Goal: Navigation & Orientation: Find specific page/section

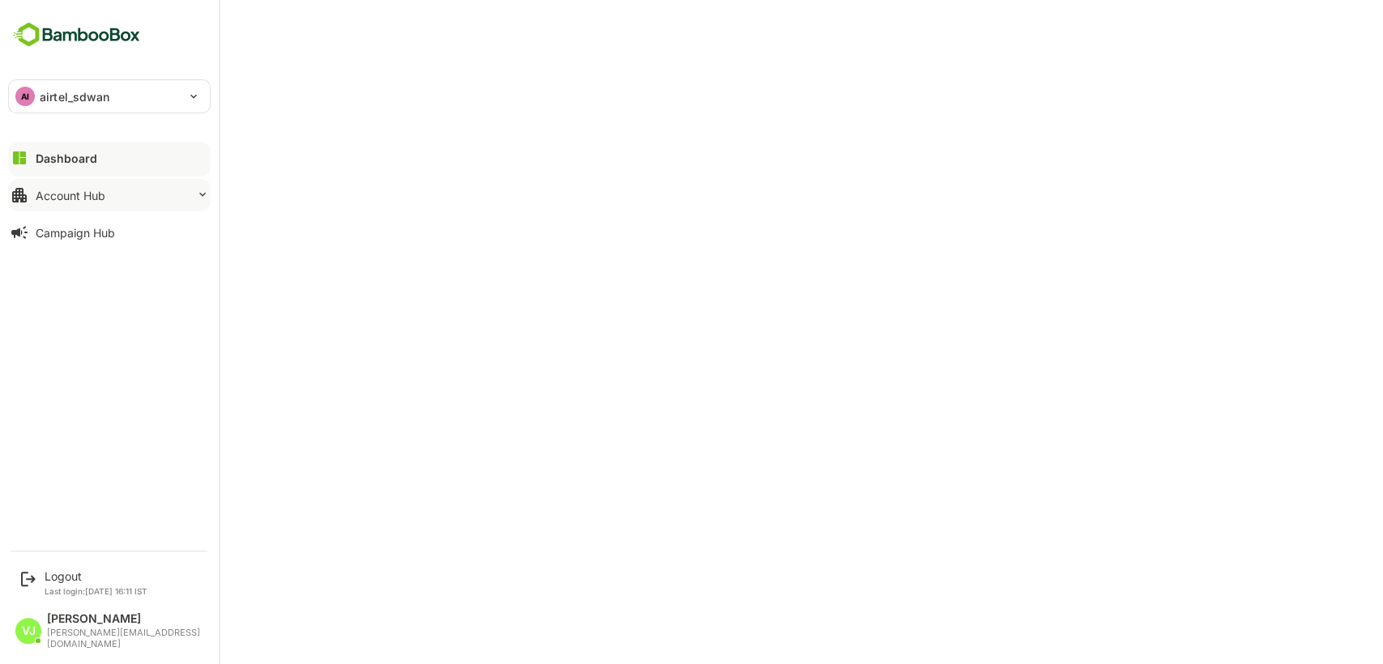
click at [79, 194] on div "Account Hub" at bounding box center [71, 196] width 70 height 14
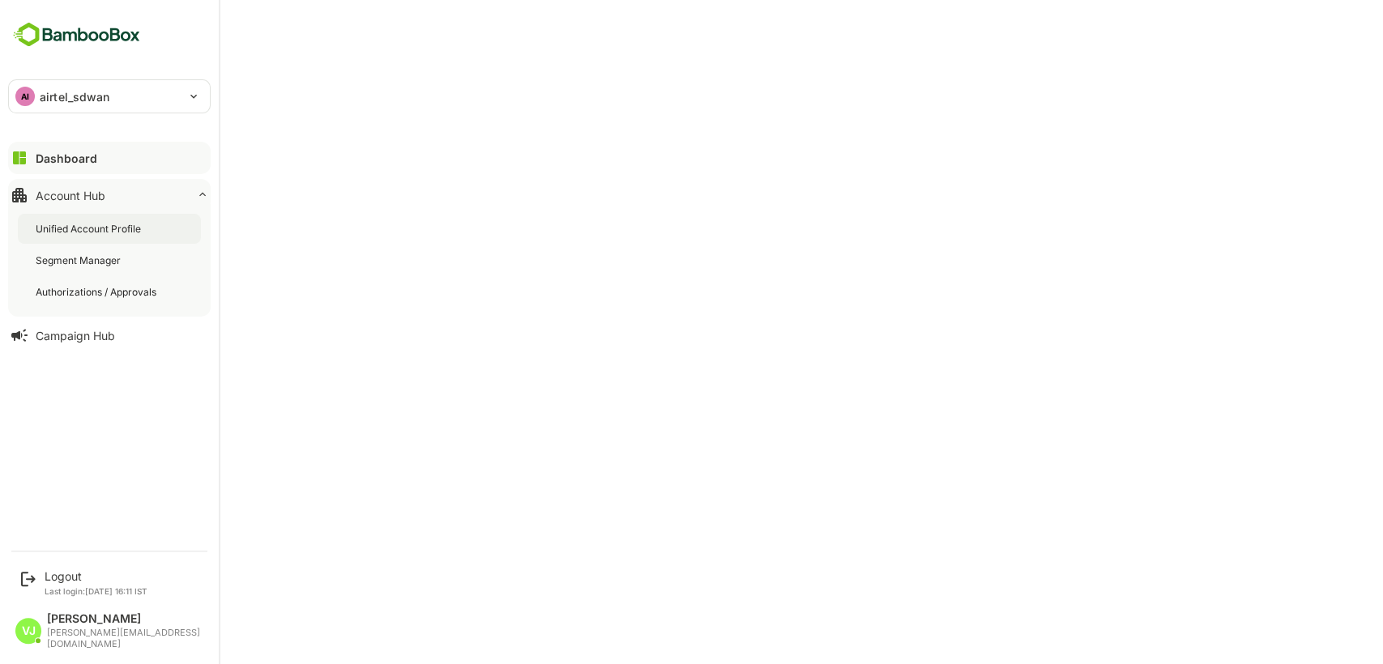
click at [90, 237] on div "Unified Account Profile" at bounding box center [109, 229] width 183 height 30
drag, startPoint x: 156, startPoint y: 247, endPoint x: 110, endPoint y: 102, distance: 152.0
click at [110, 102] on div "**********" at bounding box center [109, 270] width 219 height 541
click at [187, 94] on div "AI airtel_sdwan" at bounding box center [100, 96] width 182 height 32
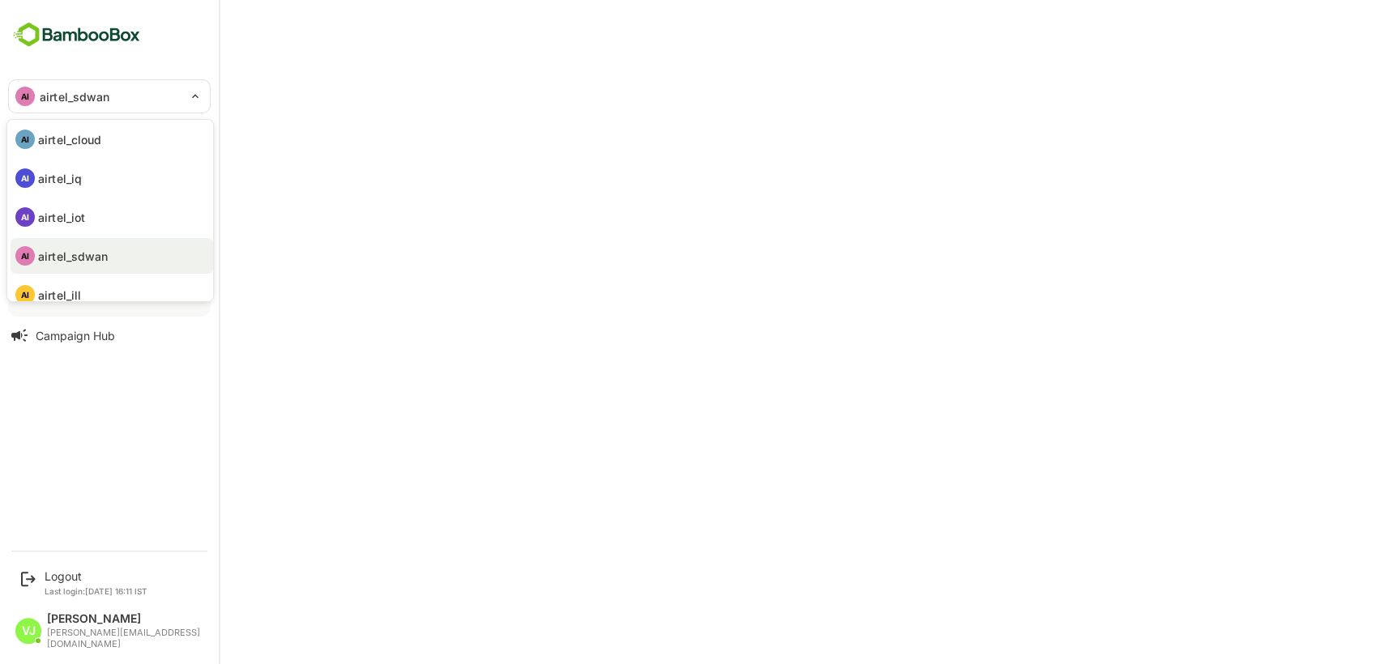
scroll to position [81, 0]
click at [405, 39] on div at bounding box center [691, 332] width 1383 height 664
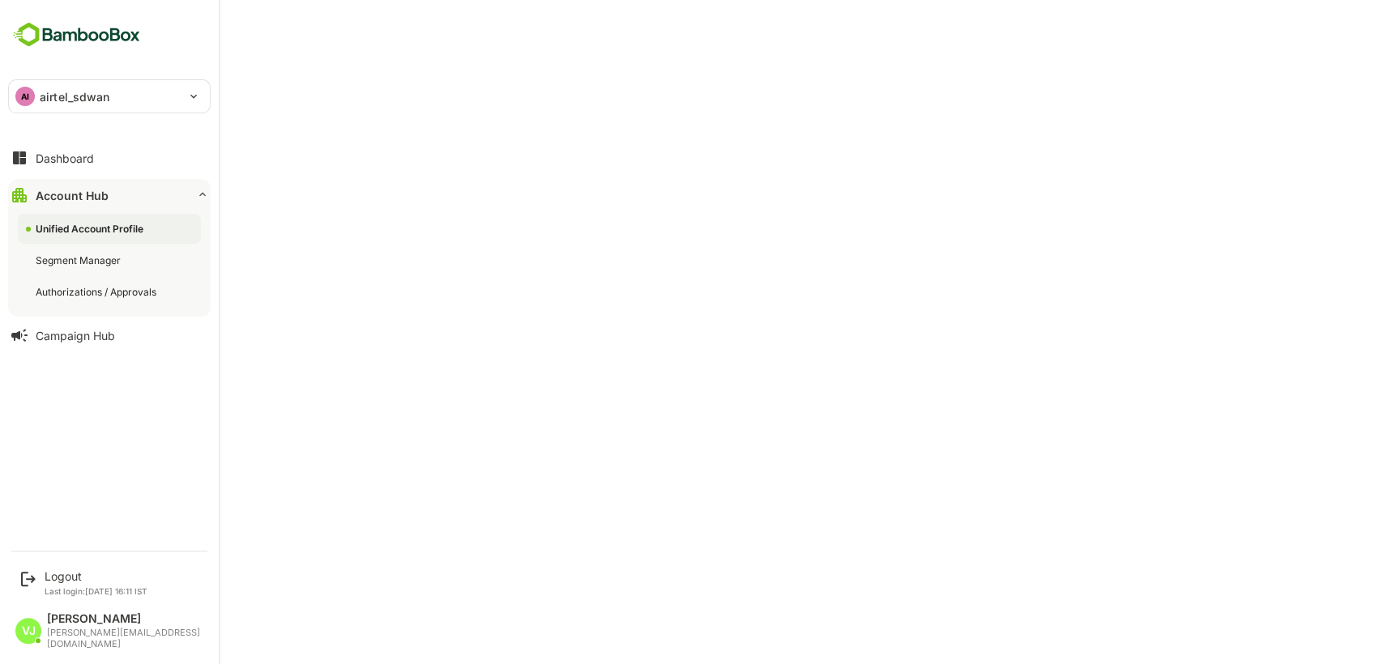
click at [116, 230] on div "Unified Account Profile" at bounding box center [91, 229] width 111 height 14
click at [84, 229] on div "Unified Account Profile" at bounding box center [90, 229] width 109 height 14
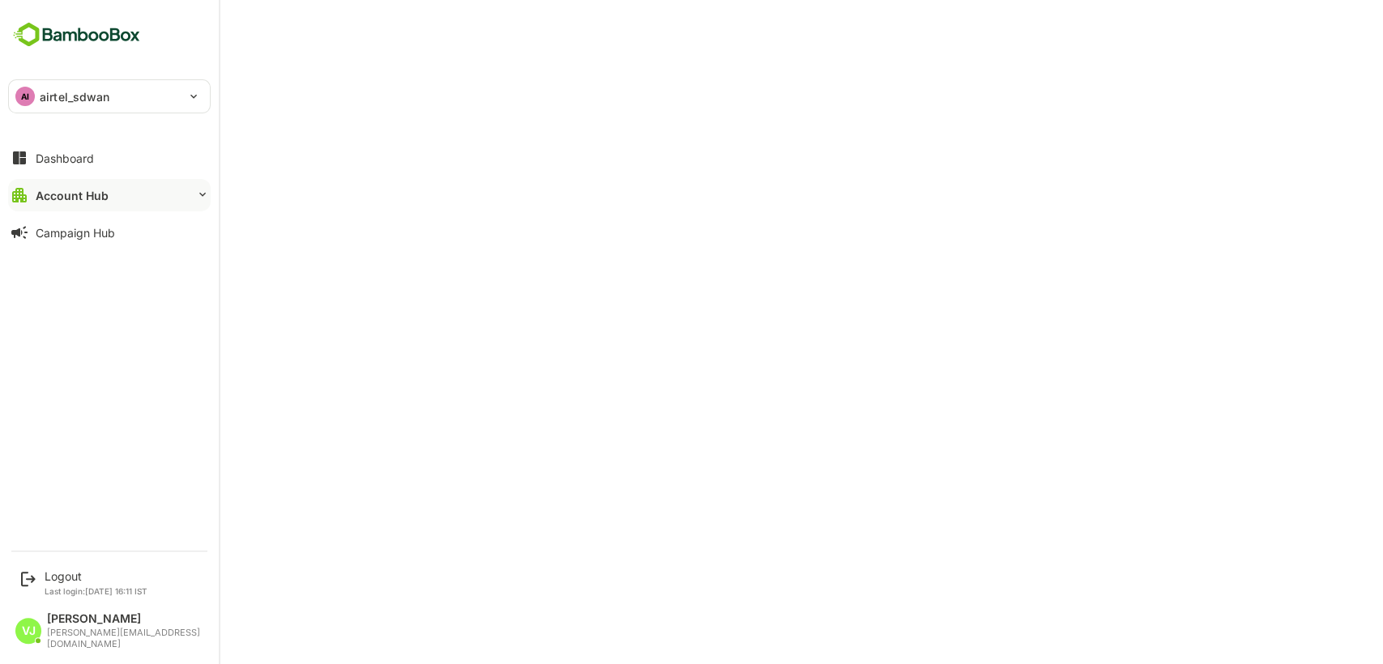
click at [93, 190] on div "Account Hub" at bounding box center [72, 196] width 73 height 14
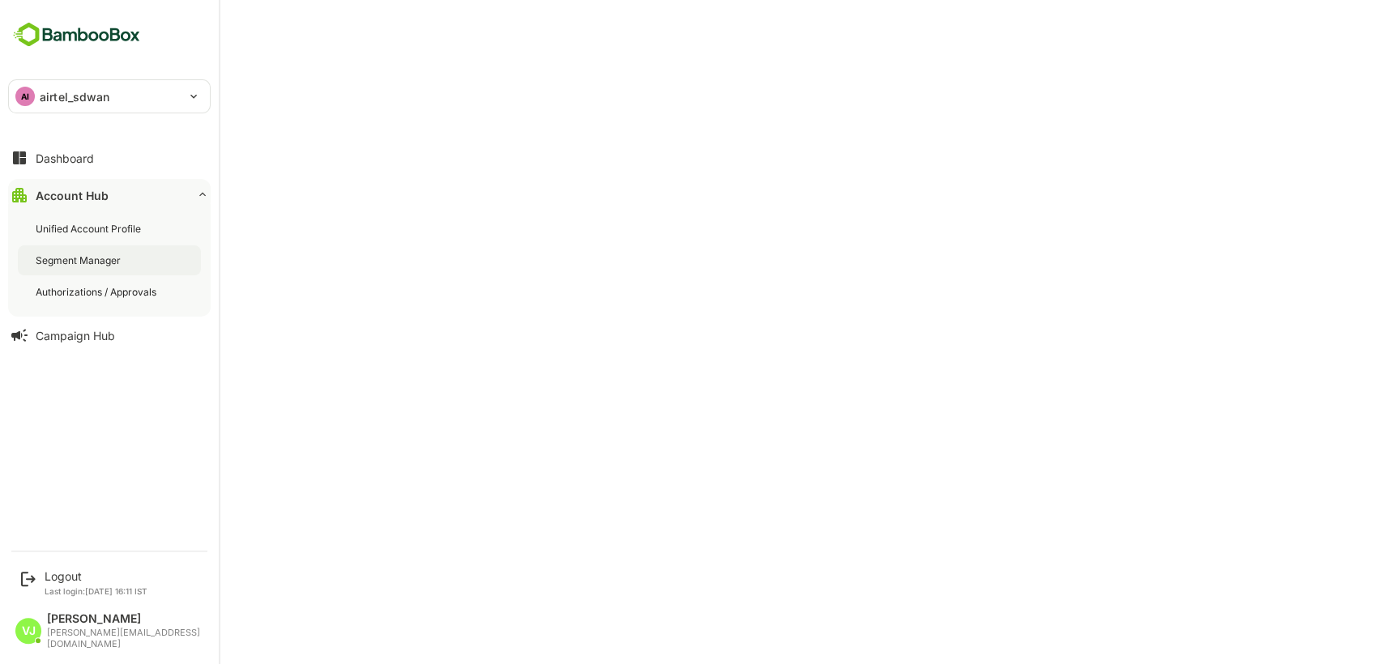
click at [102, 257] on div "Segment Manager" at bounding box center [80, 261] width 88 height 14
click at [90, 230] on div "Unified Account Profile" at bounding box center [90, 229] width 109 height 14
click at [80, 152] on div "Dashboard" at bounding box center [65, 159] width 58 height 14
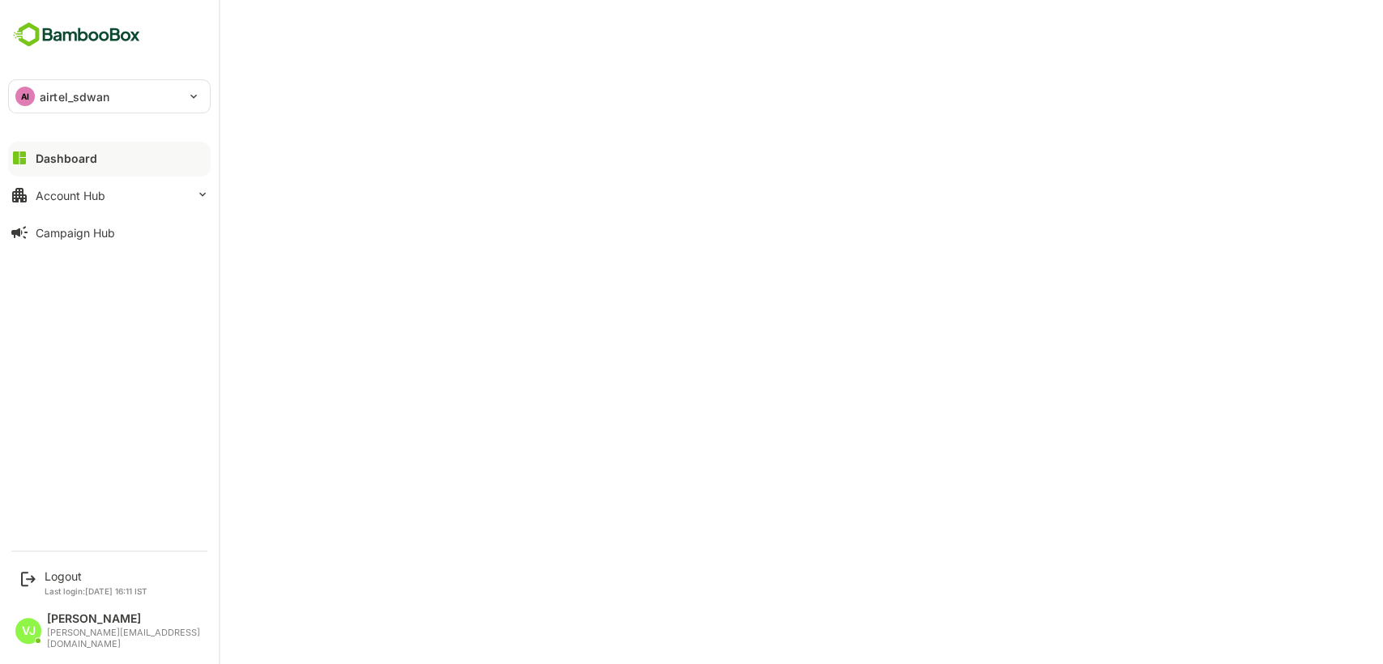
click at [85, 155] on div "Dashboard" at bounding box center [67, 159] width 62 height 14
click at [48, 161] on div "Dashboard" at bounding box center [67, 159] width 62 height 14
click at [53, 196] on div "Account Hub" at bounding box center [71, 196] width 70 height 14
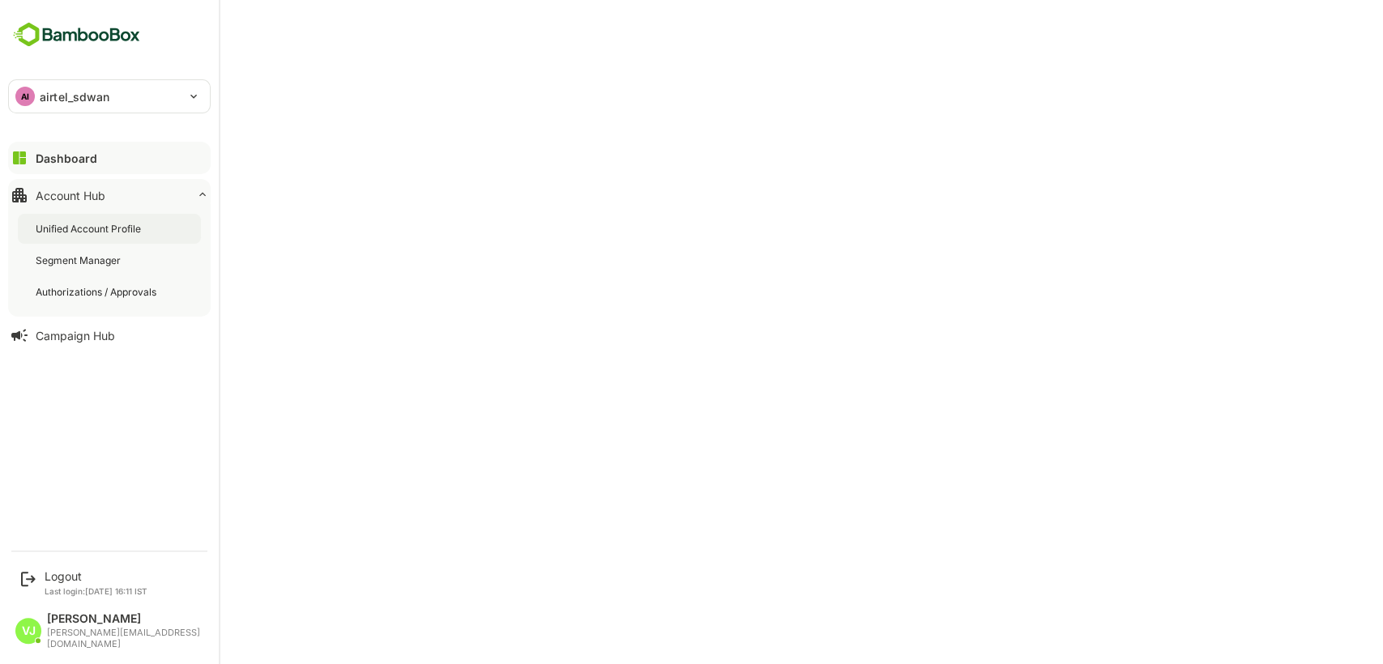
click at [68, 230] on div "Unified Account Profile" at bounding box center [90, 229] width 109 height 14
click at [100, 258] on div "Segment Manager" at bounding box center [80, 261] width 88 height 14
click at [82, 217] on div "Unified Account Profile" at bounding box center [109, 229] width 183 height 30
